Goal: Task Accomplishment & Management: Manage account settings

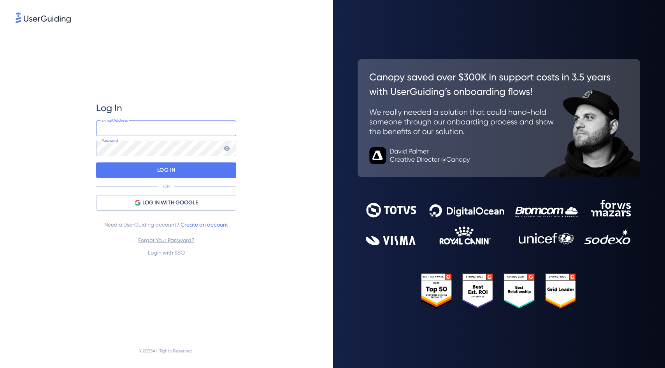
type input "[EMAIL_ADDRESS][DOMAIN_NAME]"
click at [142, 168] on div "LOG IN" at bounding box center [166, 171] width 140 height 16
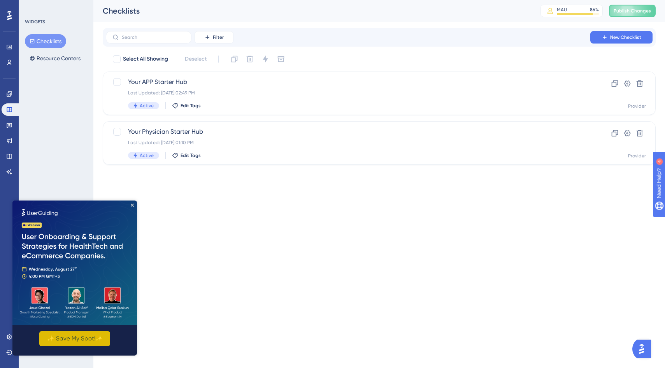
click at [79, 338] on button "✨ Save My Spot!✨" at bounding box center [74, 338] width 71 height 15
click at [68, 293] on img at bounding box center [74, 263] width 124 height 124
click at [55, 56] on button "Resource Centers" at bounding box center [55, 58] width 60 height 14
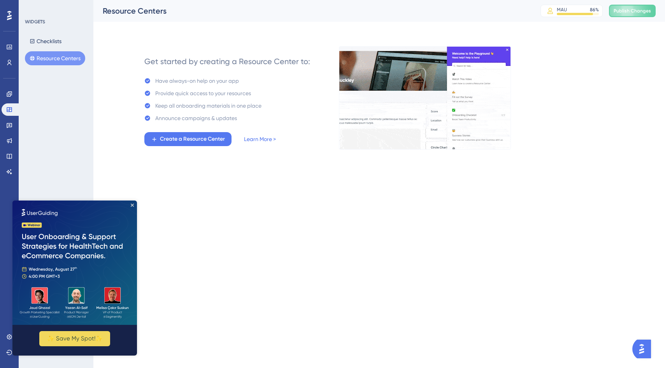
click at [134, 205] on img at bounding box center [74, 263] width 124 height 124
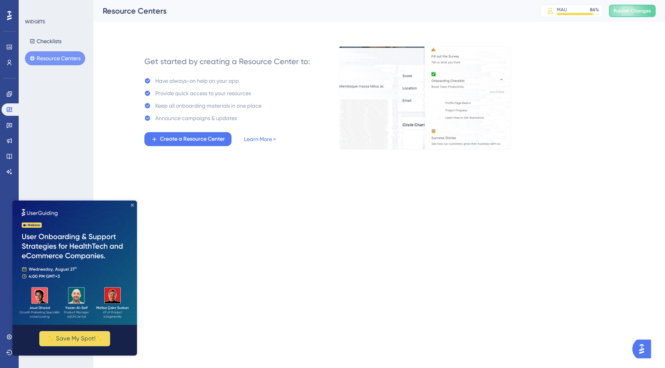
click at [131, 205] on icon "Close Preview" at bounding box center [132, 205] width 3 height 3
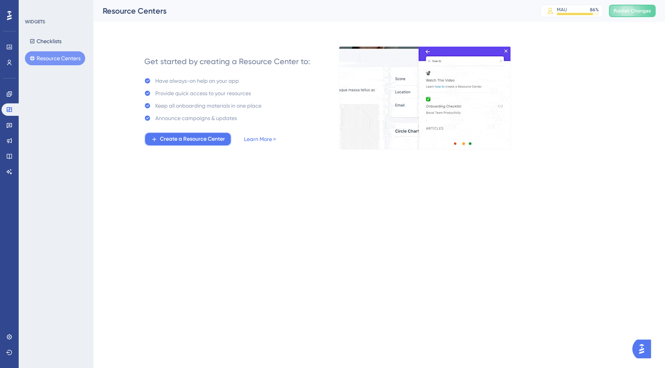
click at [224, 139] on span "Create a Resource Center" at bounding box center [192, 139] width 65 height 9
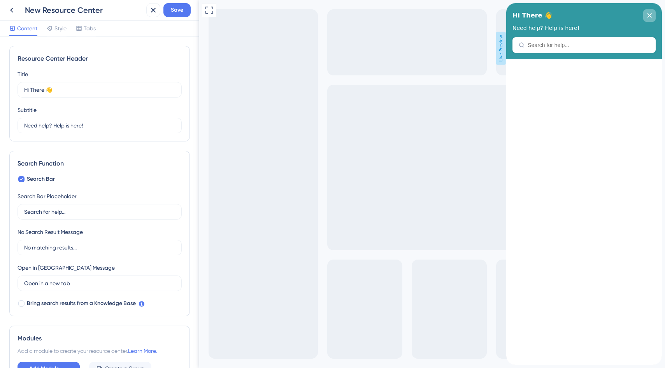
click at [648, 16] on icon "close resource center" at bounding box center [649, 15] width 5 height 5
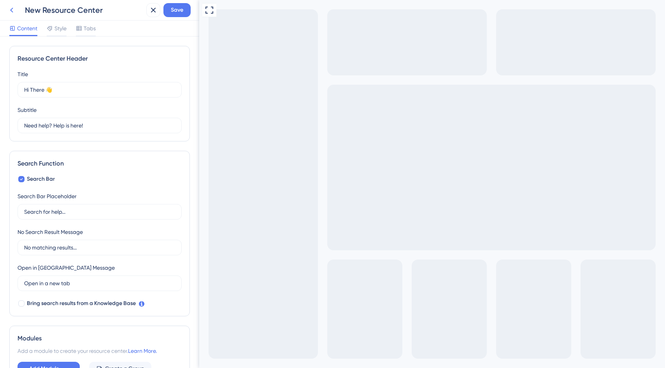
click at [14, 10] on icon at bounding box center [11, 9] width 9 height 9
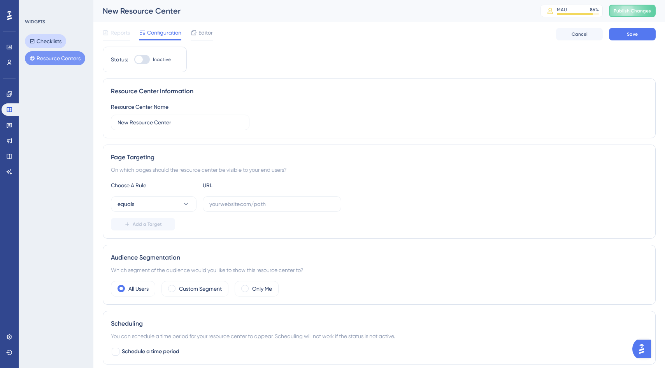
click at [40, 40] on button "Checklists" at bounding box center [45, 41] width 41 height 14
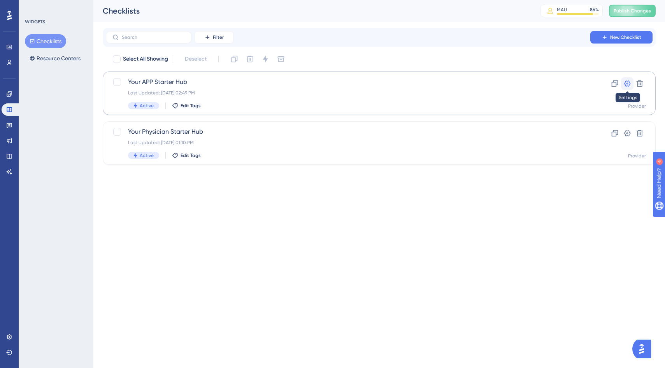
click at [625, 84] on icon at bounding box center [627, 84] width 8 height 8
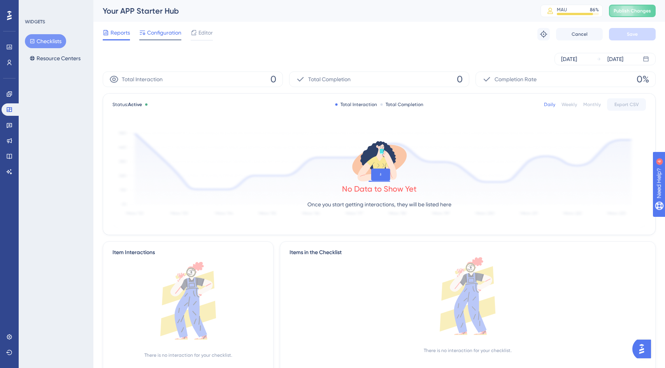
click at [168, 33] on span "Configuration" at bounding box center [164, 32] width 34 height 9
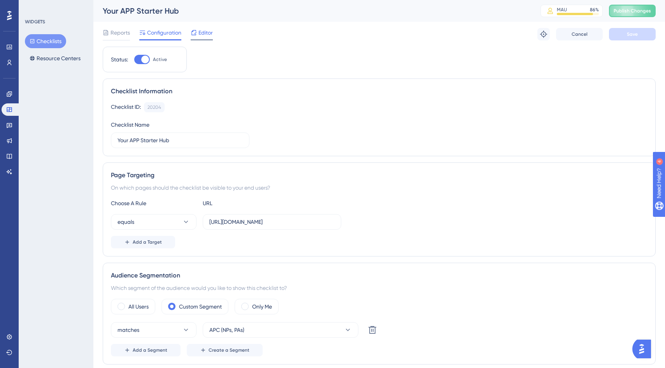
click at [198, 32] on div "Editor" at bounding box center [202, 32] width 22 height 9
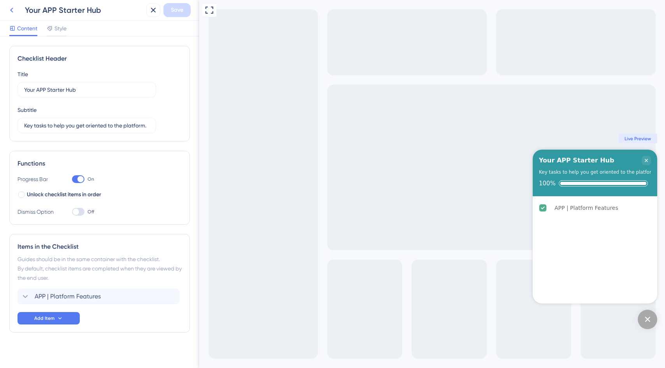
click at [14, 9] on icon at bounding box center [11, 9] width 9 height 9
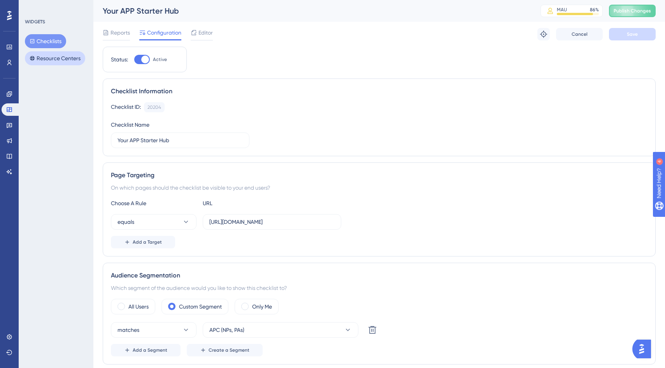
click at [61, 58] on button "Resource Centers" at bounding box center [55, 58] width 60 height 14
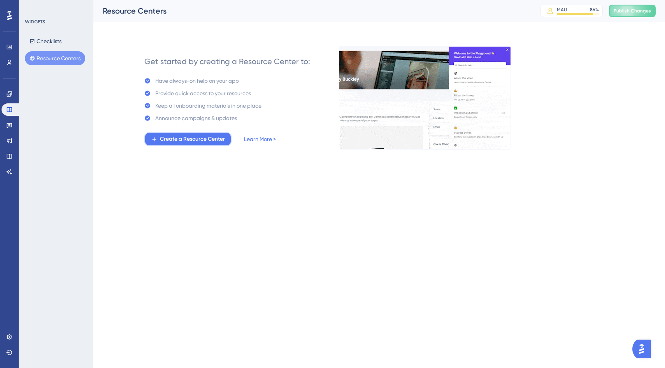
click at [219, 136] on span "Create a Resource Center" at bounding box center [192, 139] width 65 height 9
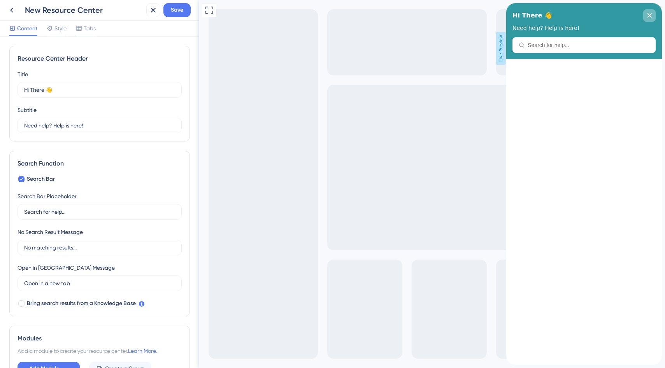
click at [647, 19] on div "close resource center" at bounding box center [649, 15] width 12 height 12
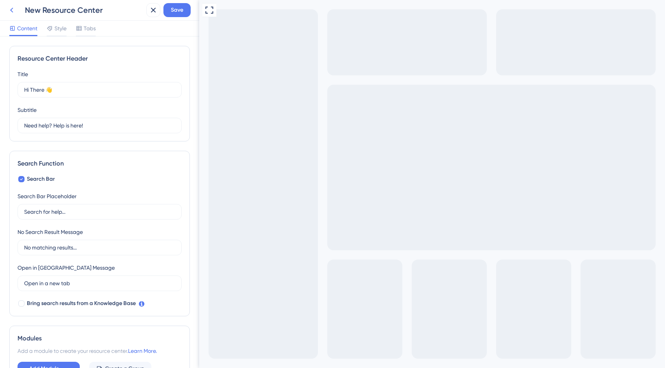
click at [13, 10] on icon at bounding box center [11, 9] width 9 height 9
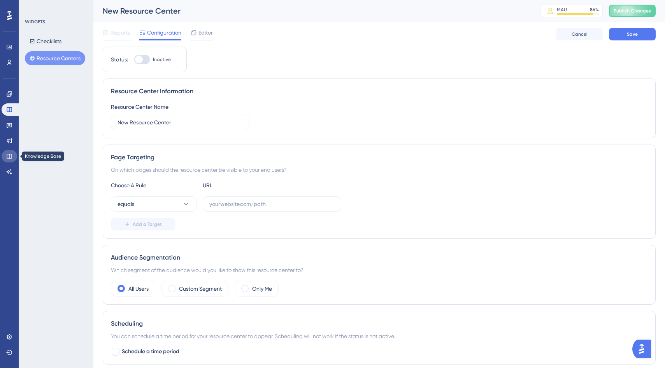
click at [12, 160] on link at bounding box center [10, 156] width 16 height 12
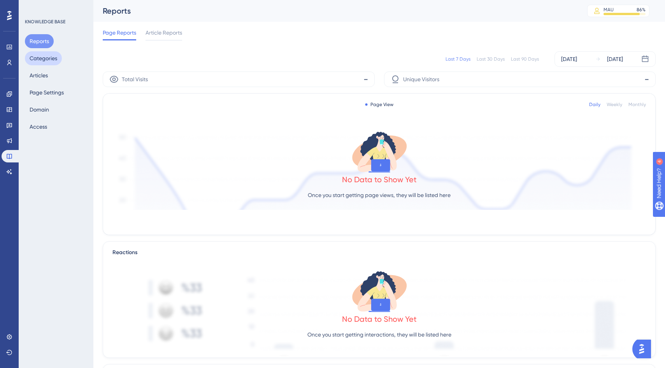
click at [52, 61] on button "Categories" at bounding box center [43, 58] width 37 height 14
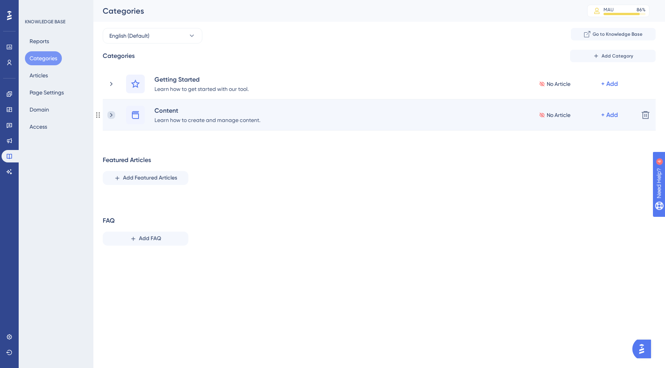
click at [114, 112] on icon at bounding box center [111, 115] width 8 height 8
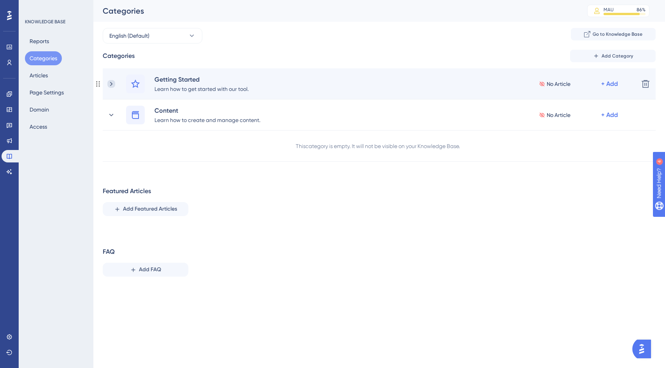
click at [113, 82] on icon at bounding box center [111, 84] width 8 height 8
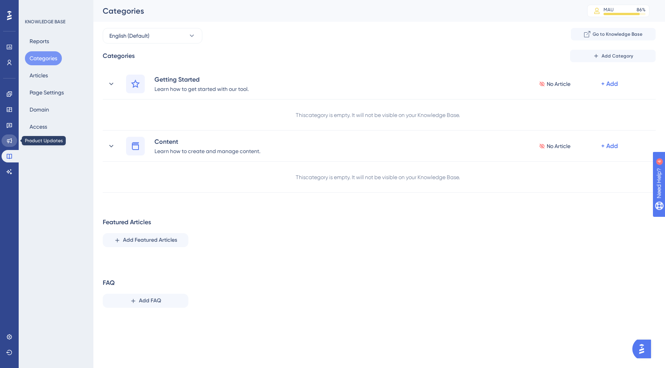
click at [9, 144] on link at bounding box center [10, 141] width 16 height 12
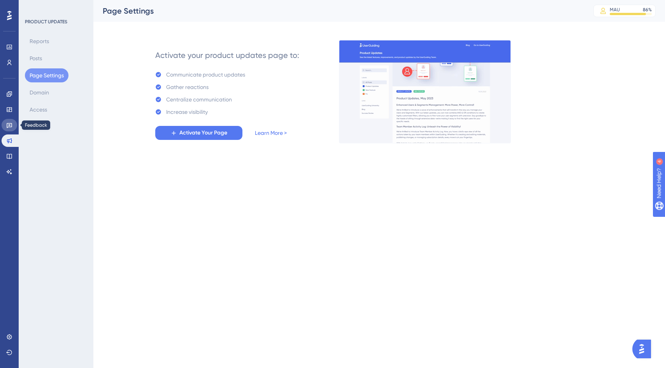
click at [12, 124] on icon at bounding box center [9, 125] width 6 height 6
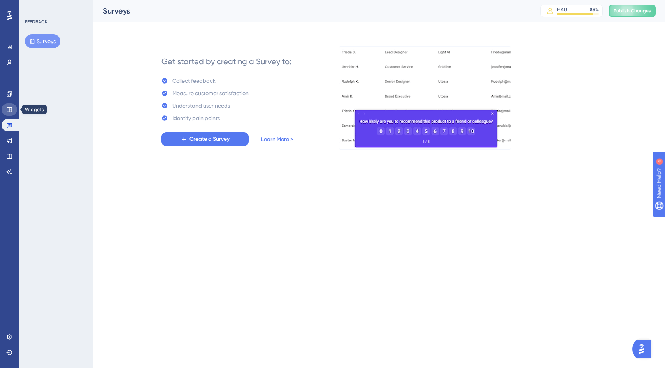
click at [10, 110] on icon at bounding box center [9, 110] width 6 height 6
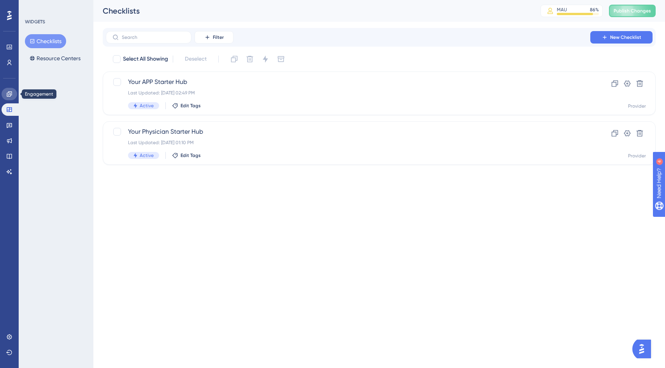
click at [12, 96] on icon at bounding box center [9, 94] width 6 height 6
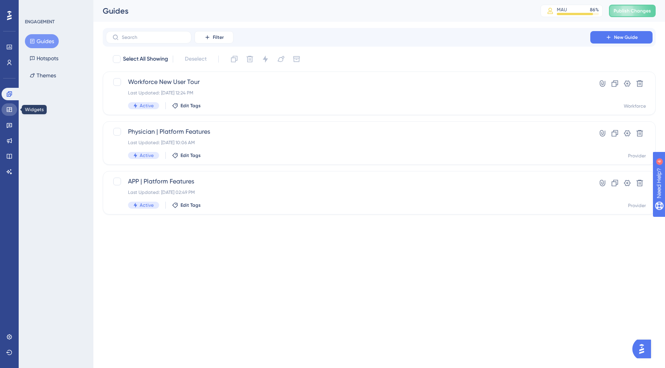
click at [7, 114] on link at bounding box center [10, 109] width 16 height 12
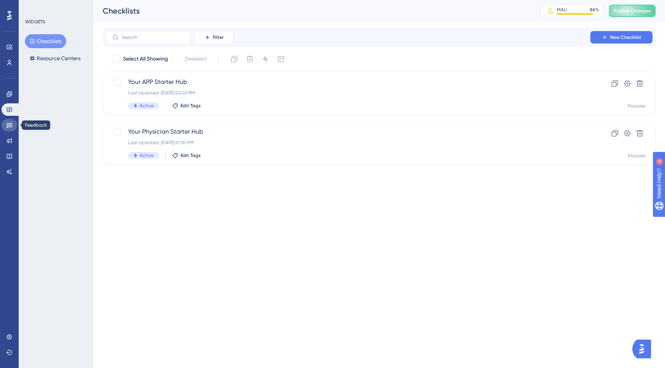
click at [10, 122] on icon at bounding box center [9, 125] width 6 height 6
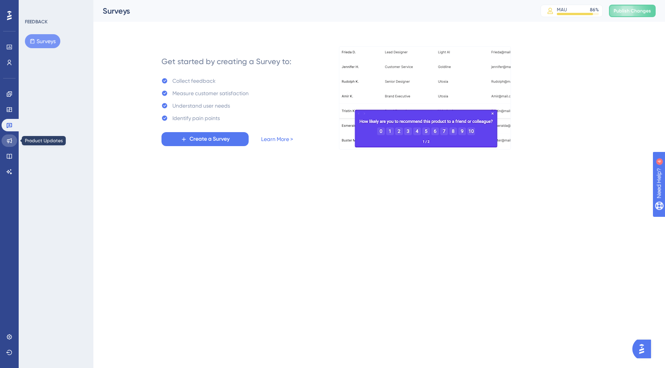
click at [10, 143] on icon at bounding box center [9, 141] width 6 height 6
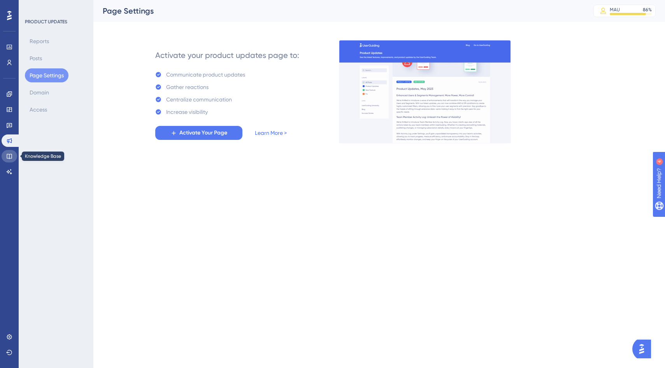
click at [12, 159] on link at bounding box center [10, 156] width 16 height 12
